Goal: Task Accomplishment & Management: Use online tool/utility

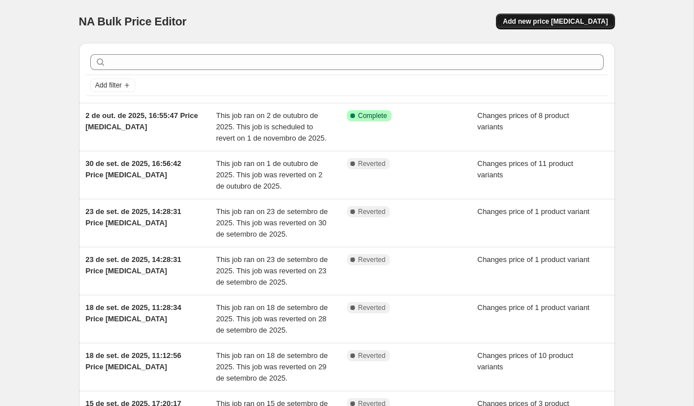
click at [555, 18] on span "Add new price [MEDICAL_DATA]" at bounding box center [555, 21] width 105 height 9
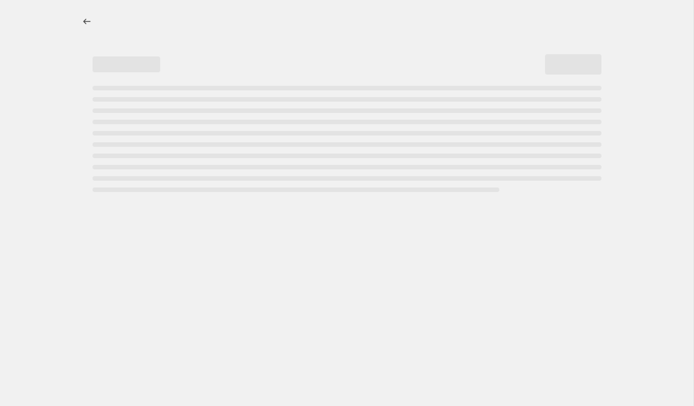
select select "percentage"
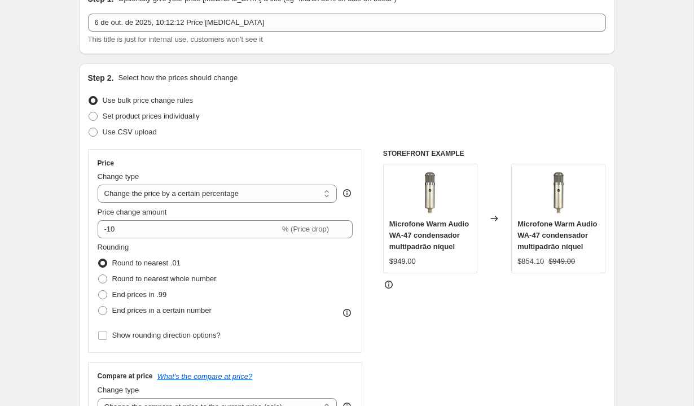
scroll to position [83, 0]
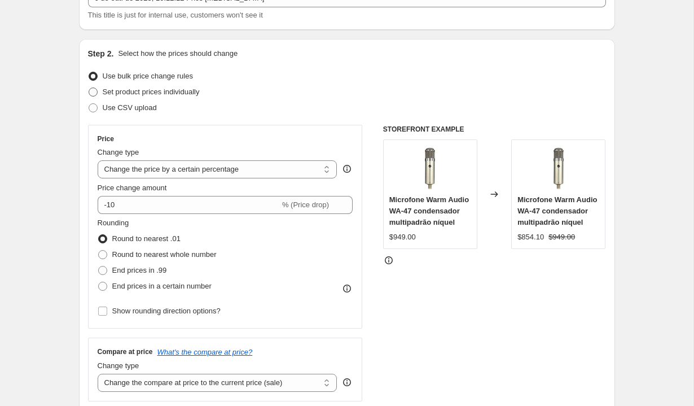
click at [157, 91] on span "Set product prices individually" at bounding box center [151, 91] width 97 height 8
click at [89, 88] on input "Set product prices individually" at bounding box center [89, 87] width 1 height 1
radio input "true"
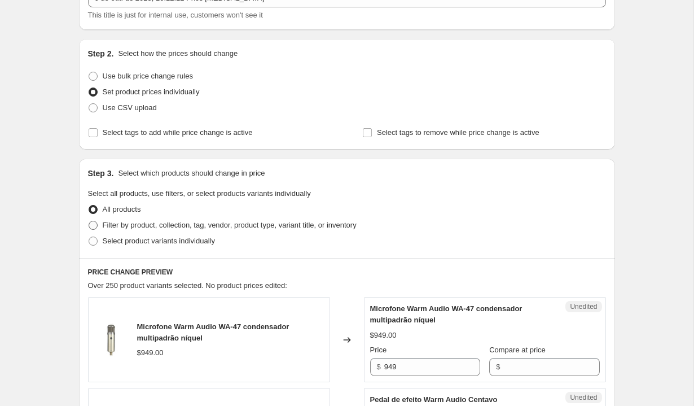
click at [161, 221] on span "Filter by product, collection, tag, vendor, product type, variant title, or inv…" at bounding box center [230, 225] width 254 height 8
click at [89, 221] on input "Filter by product, collection, tag, vendor, product type, variant title, or inv…" at bounding box center [89, 221] width 1 height 1
radio input "true"
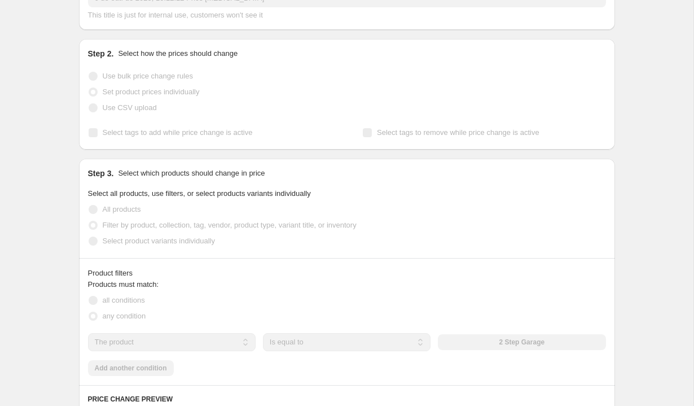
scroll to position [273, 0]
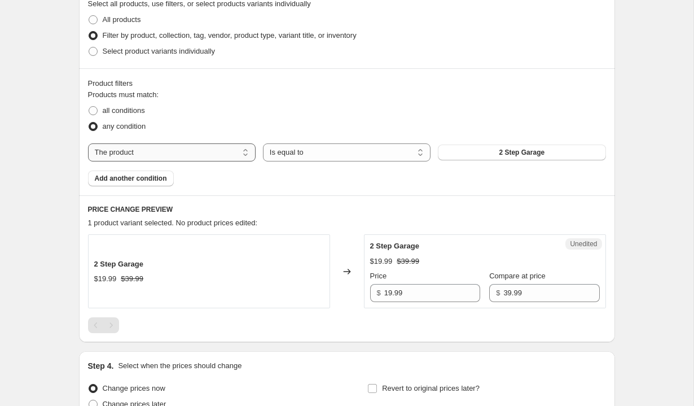
click at [203, 147] on select "The product The product's collection The product's tag The product's vendor The…" at bounding box center [172, 152] width 168 height 18
select select "vendor"
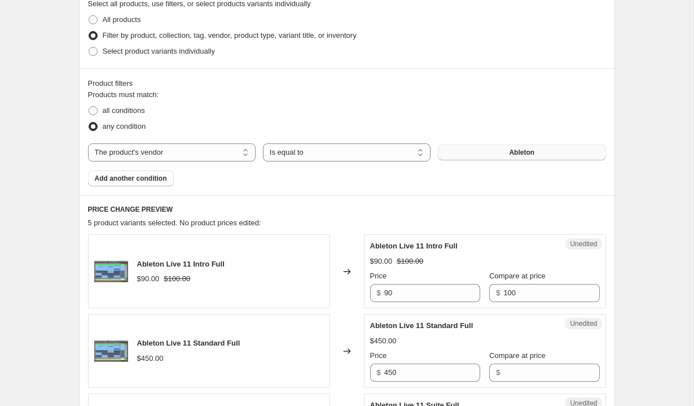
click at [463, 156] on button "Ableton" at bounding box center [522, 152] width 168 height 16
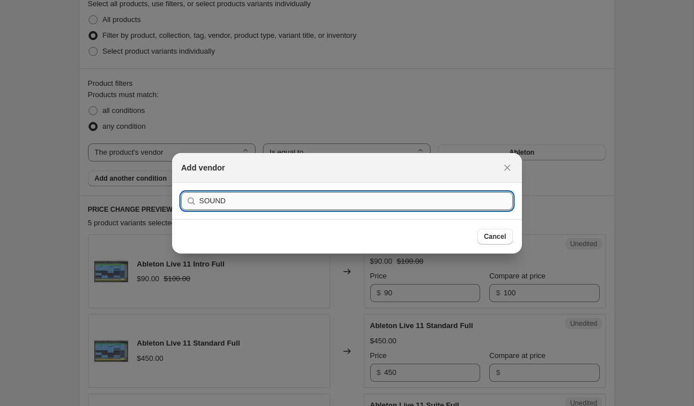
type input "SOUND TOYS"
click at [181, 183] on button "Submit" at bounding box center [197, 189] width 32 height 12
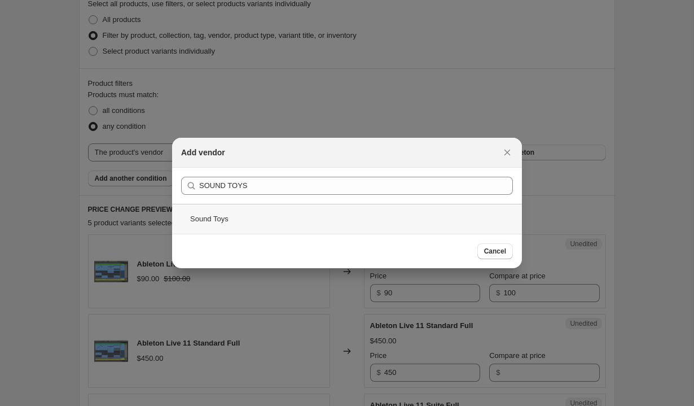
click at [265, 208] on div "Sound Toys" at bounding box center [347, 219] width 350 height 30
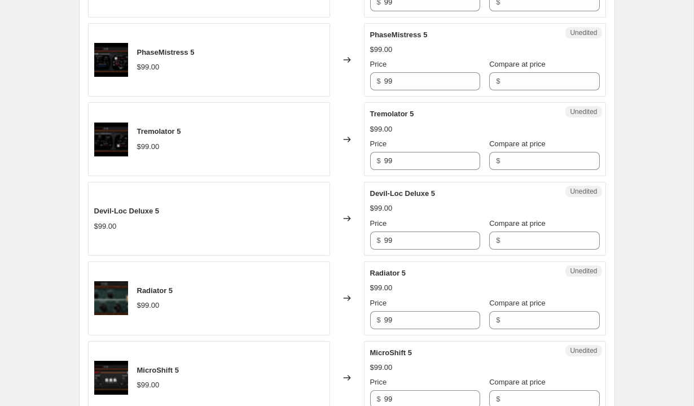
scroll to position [828, 0]
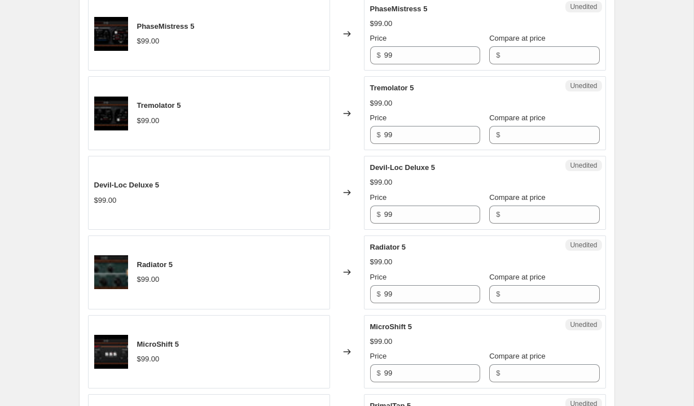
click at [489, 207] on div "$" at bounding box center [544, 214] width 110 height 18
type input "99"
click at [440, 204] on div "Price $ 99" at bounding box center [425, 208] width 110 height 32
click at [434, 226] on div "Success Edited Devil-Loc Deluxe 5 $99.00 Price $ 99 Compare at price $ 99" at bounding box center [485, 193] width 242 height 74
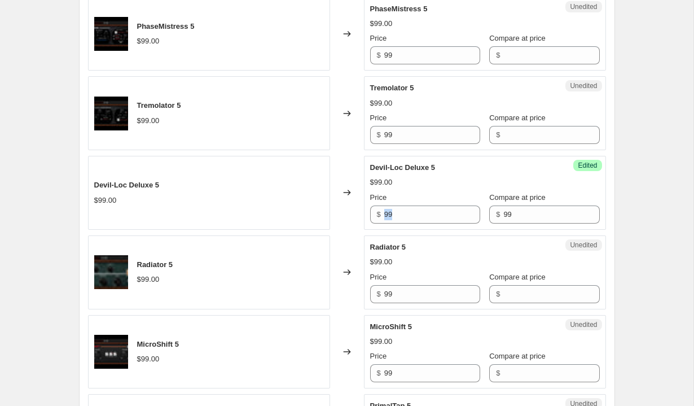
click at [434, 226] on div "Success Edited Devil-Loc Deluxe 5 $99.00 Price $ 99 Compare at price $ 99" at bounding box center [485, 193] width 242 height 74
click at [421, 215] on input "99" at bounding box center [432, 214] width 96 height 18
type input "49"
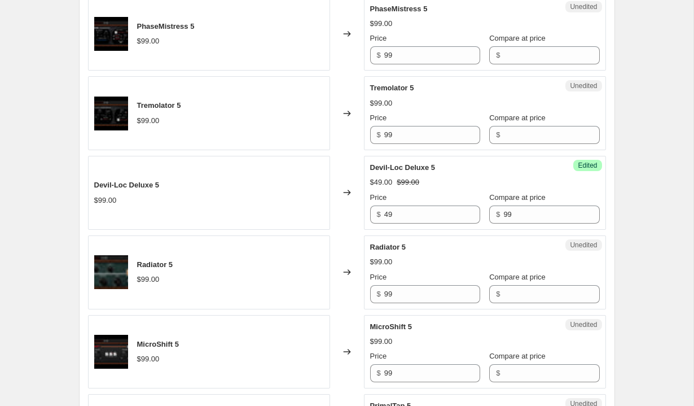
click at [424, 265] on div "$99.00" at bounding box center [485, 261] width 230 height 11
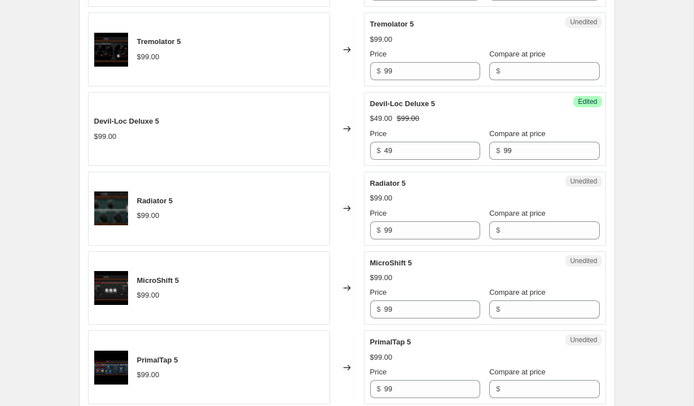
scroll to position [902, 0]
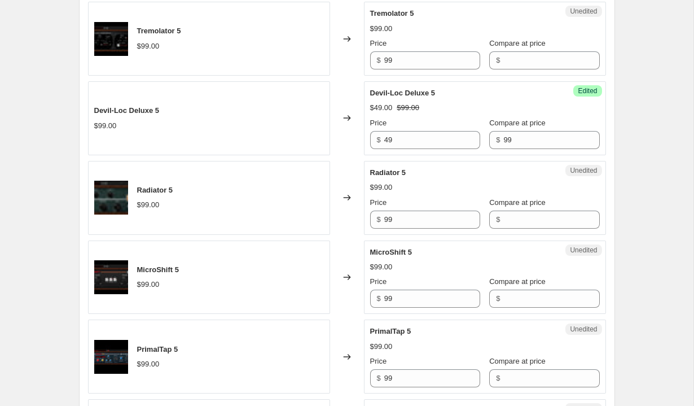
click at [493, 208] on div "Compare at price $" at bounding box center [544, 213] width 110 height 32
click at [503, 217] on input "Compare at price" at bounding box center [551, 219] width 96 height 18
type input "99"
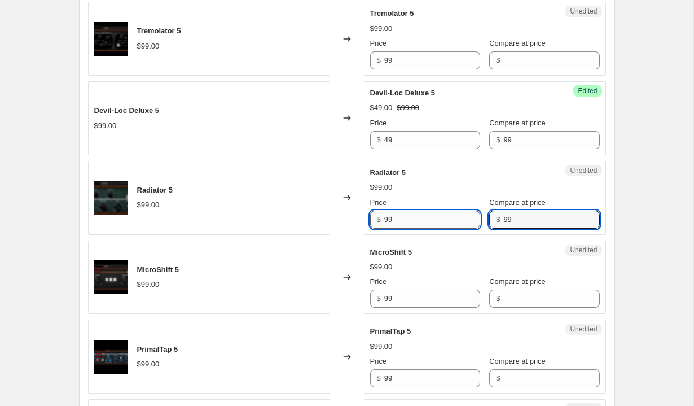
click at [415, 222] on input "99" at bounding box center [432, 219] width 96 height 18
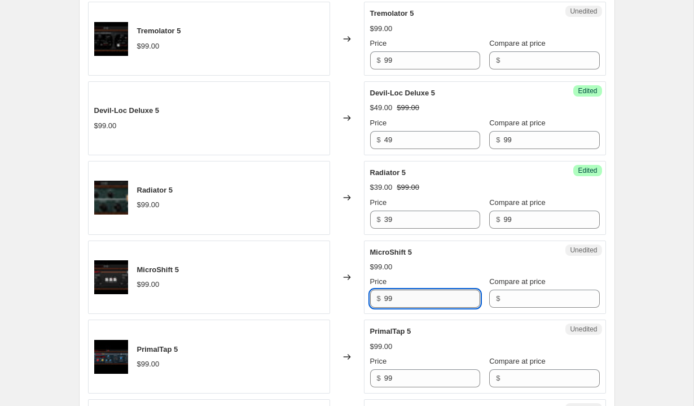
click at [425, 292] on input "99" at bounding box center [432, 298] width 96 height 18
click at [425, 269] on div "$99.00" at bounding box center [485, 266] width 230 height 11
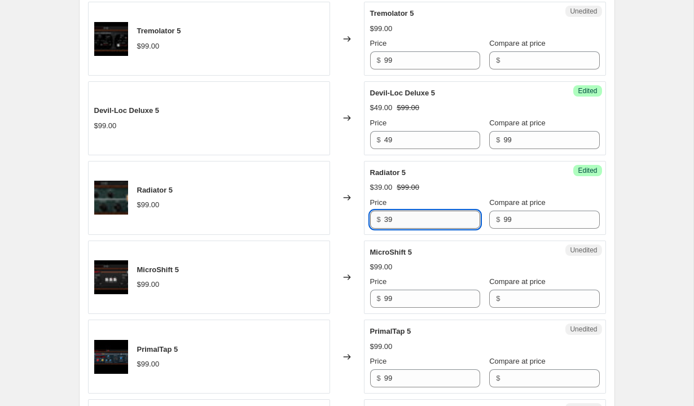
click at [423, 212] on input "39" at bounding box center [432, 219] width 96 height 18
type input "49"
click at [503, 297] on input "Compare at price" at bounding box center [551, 298] width 96 height 18
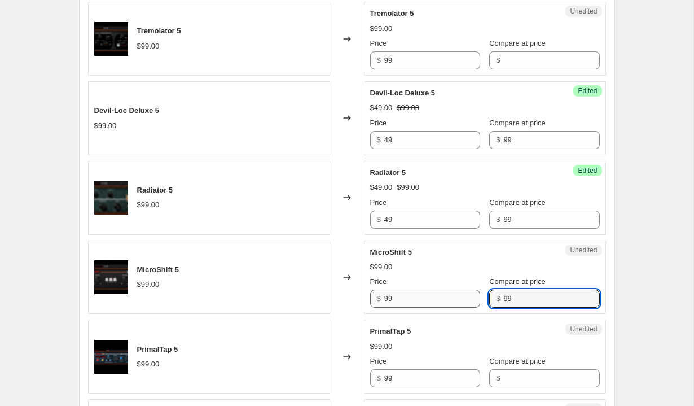
type input "99"
click at [422, 299] on input "99" at bounding box center [432, 298] width 96 height 18
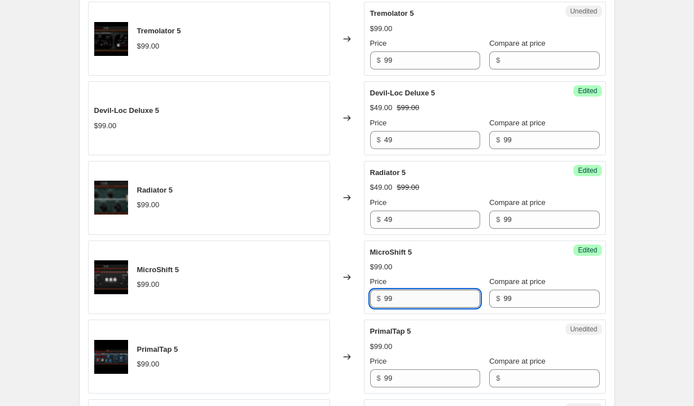
click at [422, 299] on input "99" at bounding box center [432, 298] width 96 height 18
type input "49"
click at [419, 349] on div "$99.00" at bounding box center [485, 346] width 230 height 11
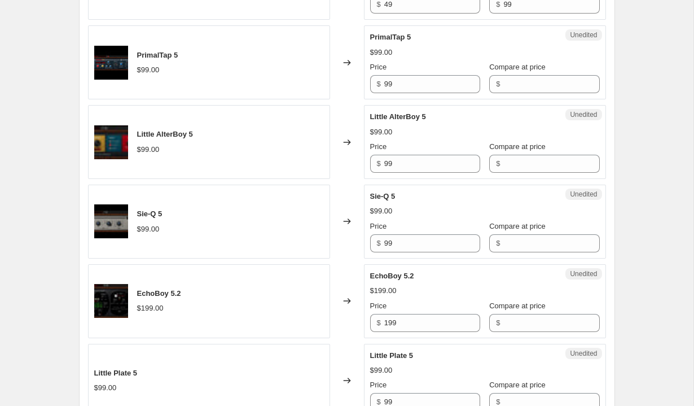
scroll to position [1262, 0]
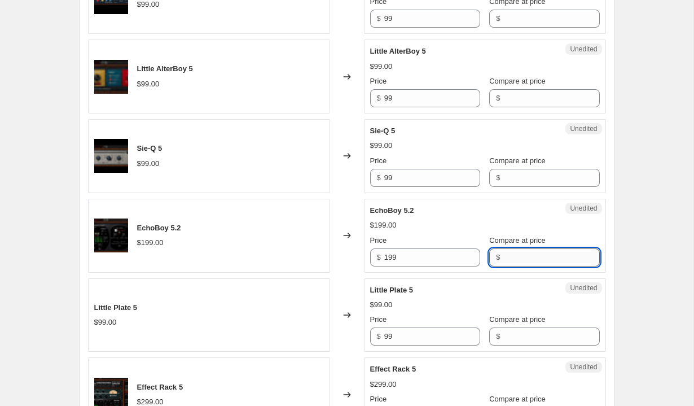
click at [503, 253] on input "Compare at price" at bounding box center [551, 257] width 96 height 18
type input "199"
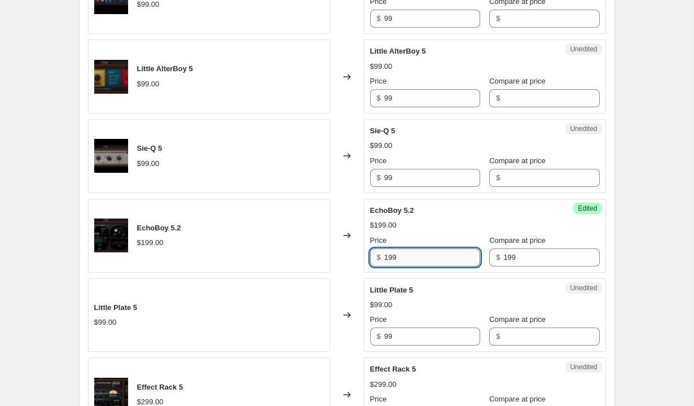
click at [418, 259] on input "199" at bounding box center [432, 257] width 96 height 18
type input "69"
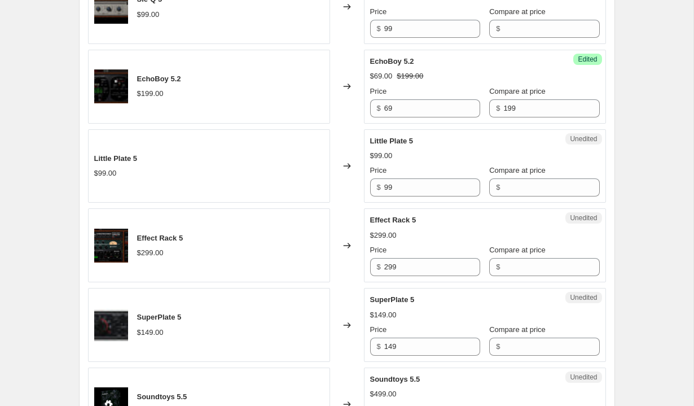
scroll to position [1480, 0]
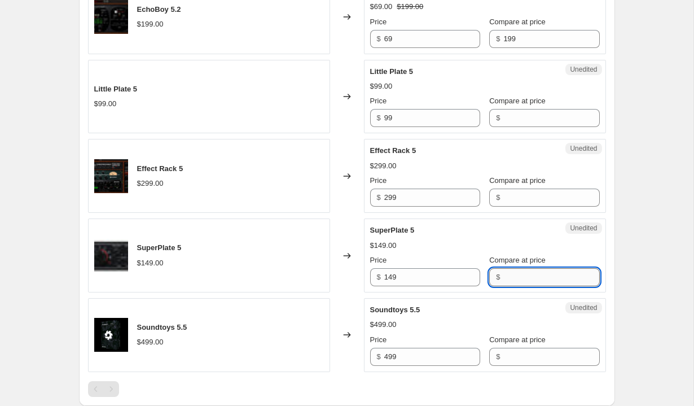
click at [503, 271] on input "Compare at price" at bounding box center [551, 277] width 96 height 18
type input "149"
click at [429, 271] on input "149" at bounding box center [432, 277] width 96 height 18
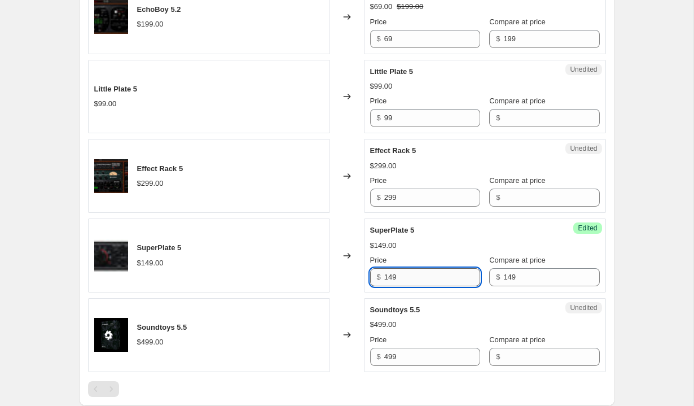
click at [429, 271] on input "149" at bounding box center [432, 277] width 96 height 18
click at [416, 271] on input "99" at bounding box center [432, 277] width 96 height 18
type input "49"
click at [426, 306] on div "Soundtoys 5.5" at bounding box center [462, 309] width 184 height 11
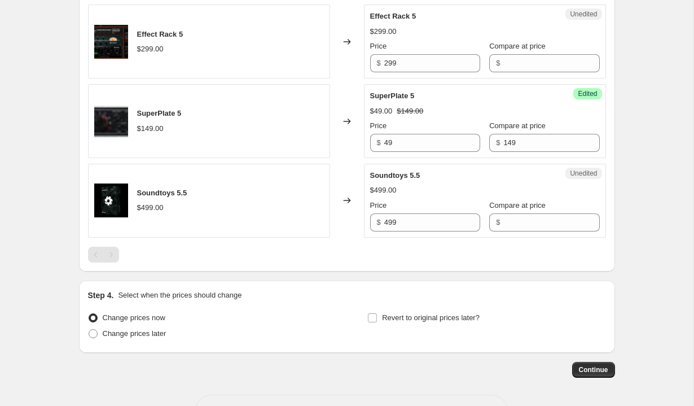
scroll to position [1655, 0]
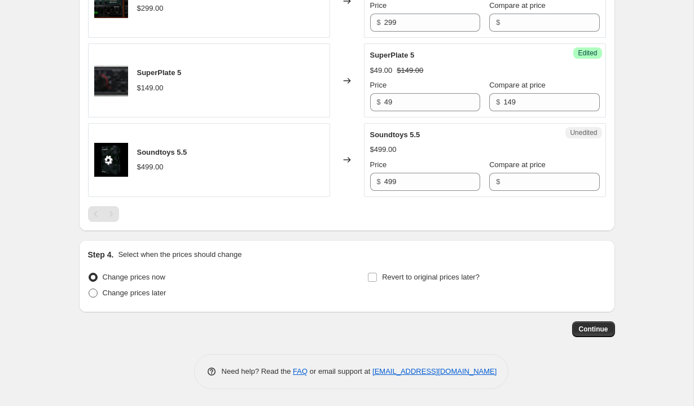
click at [140, 289] on span "Change prices later" at bounding box center [135, 292] width 64 height 8
click at [89, 289] on input "Change prices later" at bounding box center [89, 288] width 1 height 1
radio input "true"
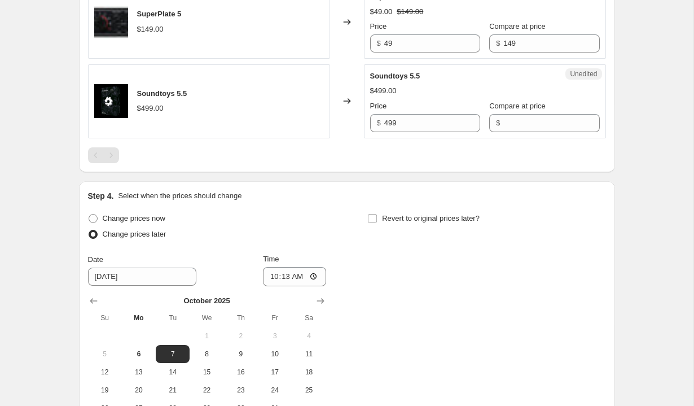
scroll to position [1778, 0]
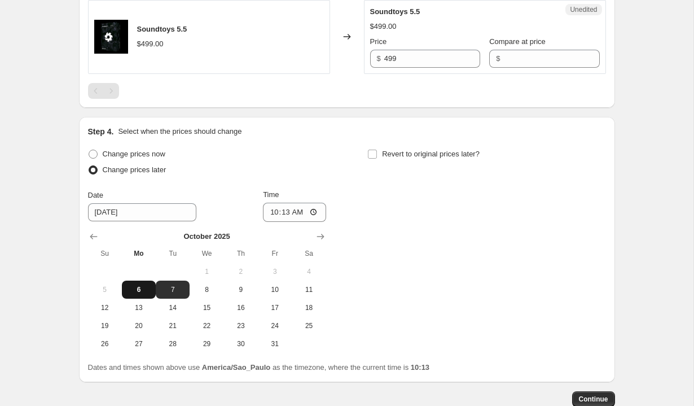
click at [148, 292] on span "6" at bounding box center [138, 289] width 25 height 9
type input "[DATE]"
click at [298, 204] on input "10:13" at bounding box center [294, 212] width 63 height 19
click at [290, 206] on input "10:13" at bounding box center [294, 212] width 63 height 19
click at [280, 209] on input "10:13" at bounding box center [294, 212] width 63 height 19
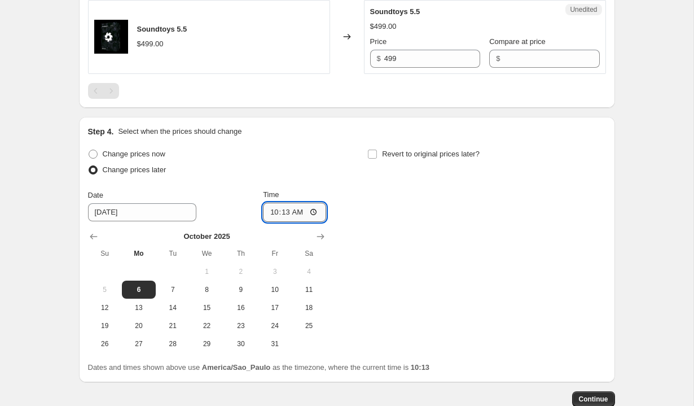
click at [312, 212] on input "10:13" at bounding box center [294, 212] width 63 height 19
type input "19:13"
click at [403, 211] on div "Change prices now Change prices later Date [DATE] Time 19:[DATE] Mo Tu We Th Fr…" at bounding box center [347, 249] width 518 height 206
click at [380, 148] on label "Revert to original prices later?" at bounding box center [423, 154] width 112 height 16
click at [377, 150] on input "Revert to original prices later?" at bounding box center [372, 154] width 9 height 9
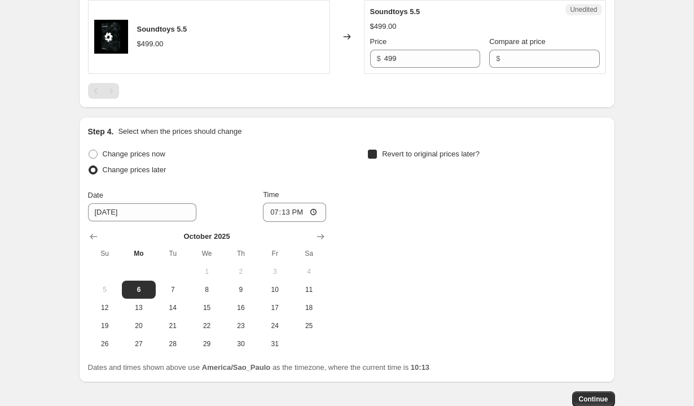
checkbox input "true"
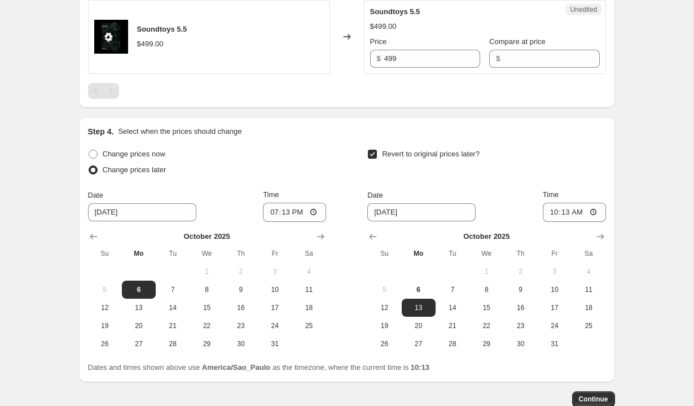
scroll to position [1816, 0]
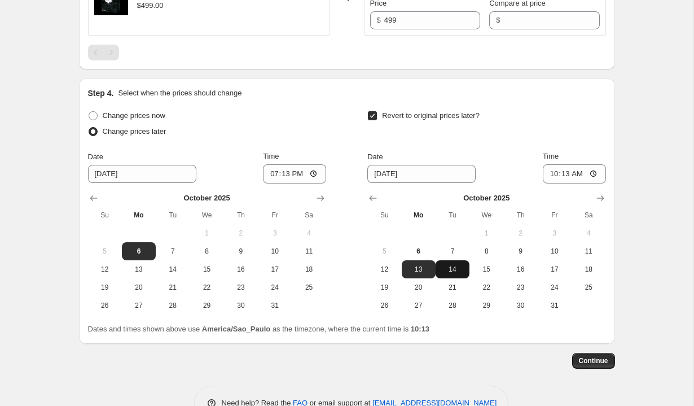
click at [445, 270] on span "14" at bounding box center [452, 269] width 25 height 9
type input "[DATE]"
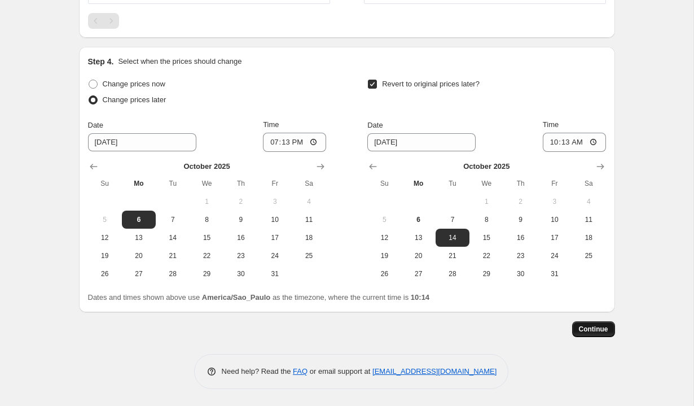
click at [587, 331] on span "Continue" at bounding box center [593, 328] width 29 height 9
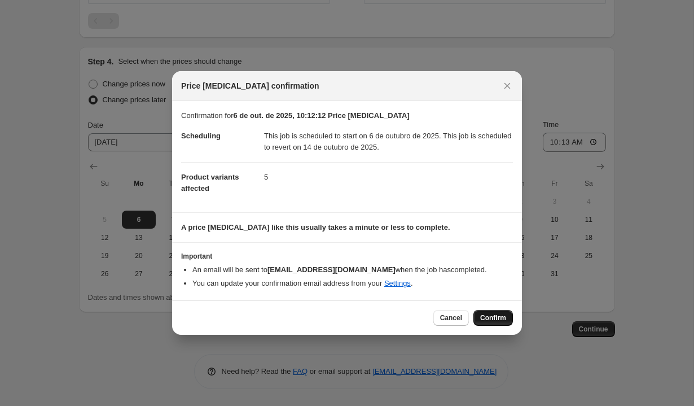
click at [493, 315] on span "Confirm" at bounding box center [493, 317] width 26 height 9
